Goal: Task Accomplishment & Management: Manage account settings

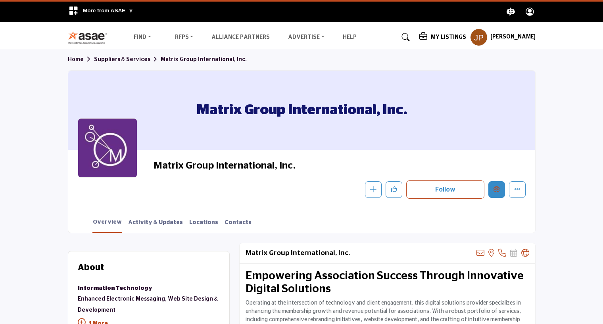
click at [499, 186] on icon "Edit company" at bounding box center [496, 189] width 6 height 6
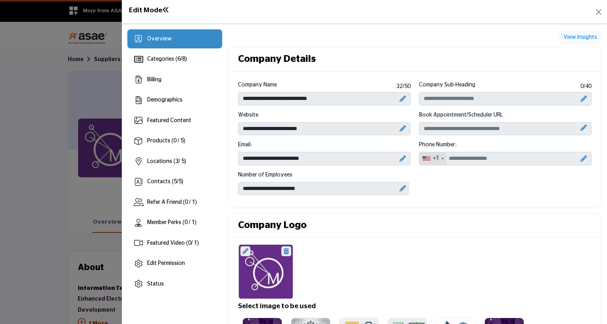
click at [580, 159] on icon at bounding box center [583, 159] width 6 height 6
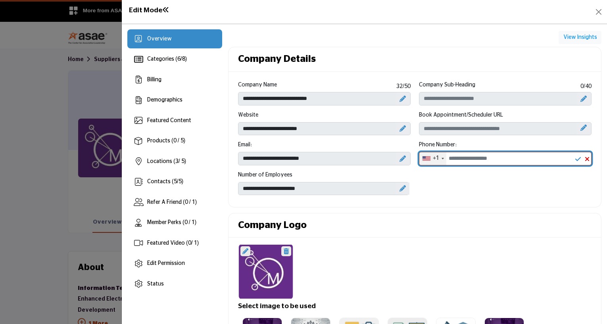
click at [501, 157] on input "Office Number" at bounding box center [505, 158] width 173 height 13
type input "**********"
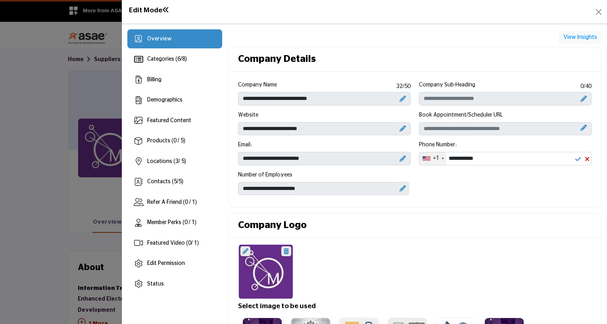
click at [451, 186] on div "**********" at bounding box center [415, 141] width 362 height 120
click at [402, 157] on icon at bounding box center [402, 159] width 6 height 6
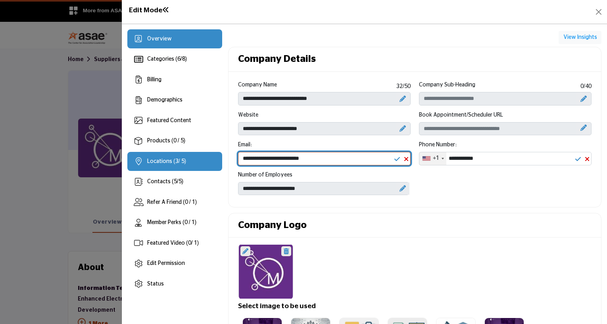
drag, startPoint x: 275, startPoint y: 157, endPoint x: 207, endPoint y: 161, distance: 67.9
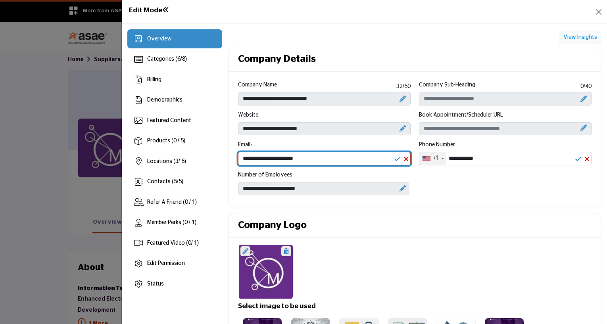
type input "**********"
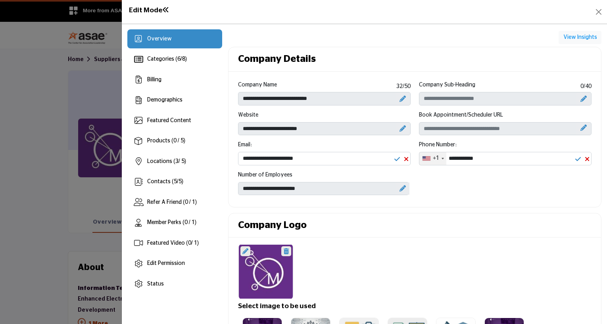
click at [483, 225] on div "Company Logo" at bounding box center [414, 225] width 373 height 25
click at [395, 157] on icon at bounding box center [397, 159] width 6 height 6
click at [244, 252] on icon at bounding box center [245, 251] width 6 height 6
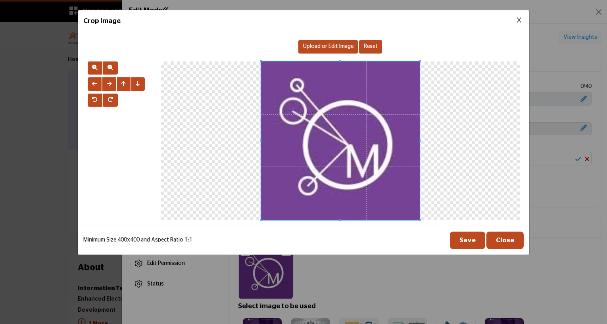
click at [322, 49] on span "Upload or Edit Image" at bounding box center [328, 47] width 50 height 6
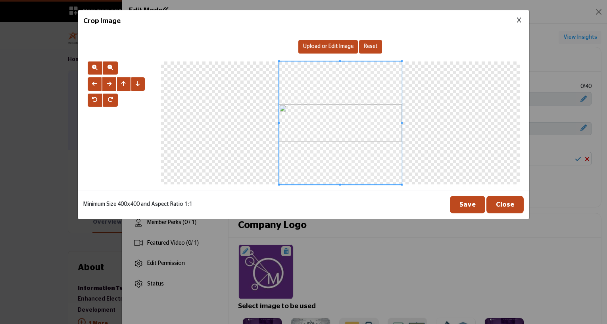
click at [304, 46] on span "Upload or Edit Image" at bounding box center [328, 47] width 50 height 6
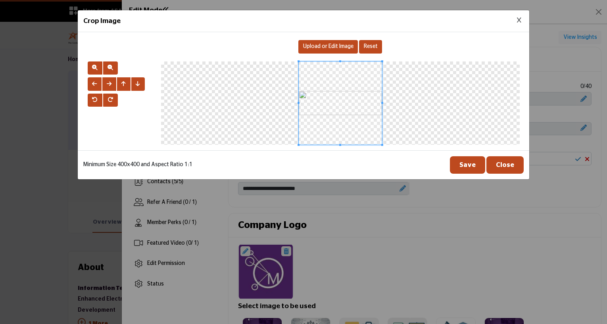
click at [468, 165] on button "Save" at bounding box center [467, 164] width 35 height 17
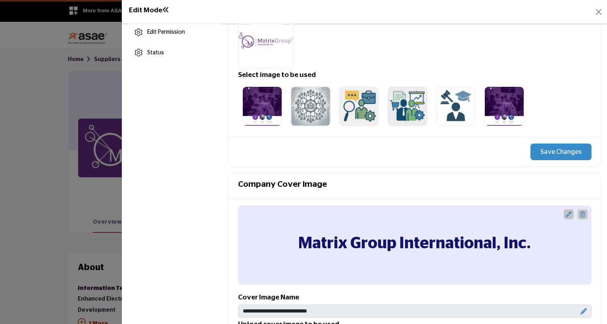
scroll to position [238, 0]
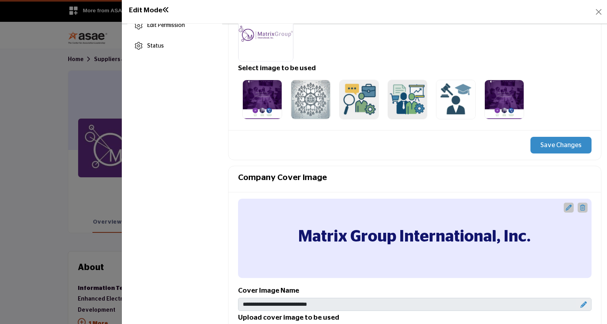
click at [580, 208] on icon at bounding box center [582, 208] width 5 height 6
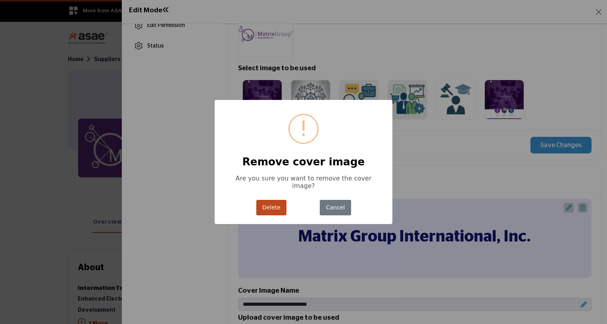
click at [274, 205] on button "Delete" at bounding box center [271, 207] width 31 height 15
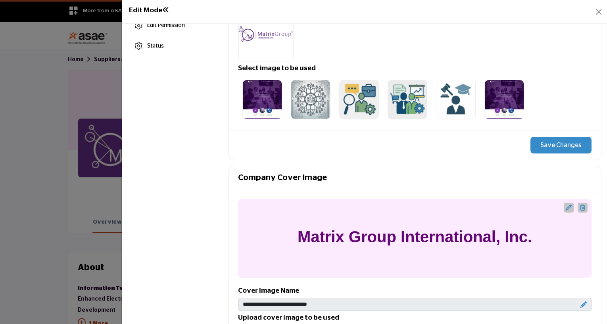
click at [566, 208] on icon at bounding box center [569, 208] width 6 height 6
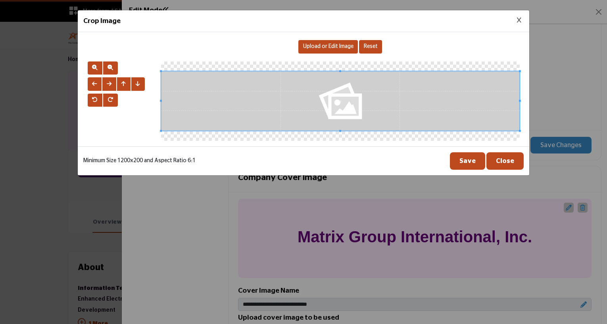
click at [517, 162] on button "Close" at bounding box center [504, 160] width 37 height 17
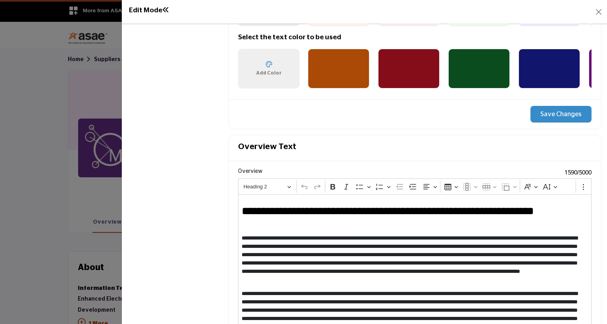
scroll to position [674, 0]
